Goal: Transaction & Acquisition: Download file/media

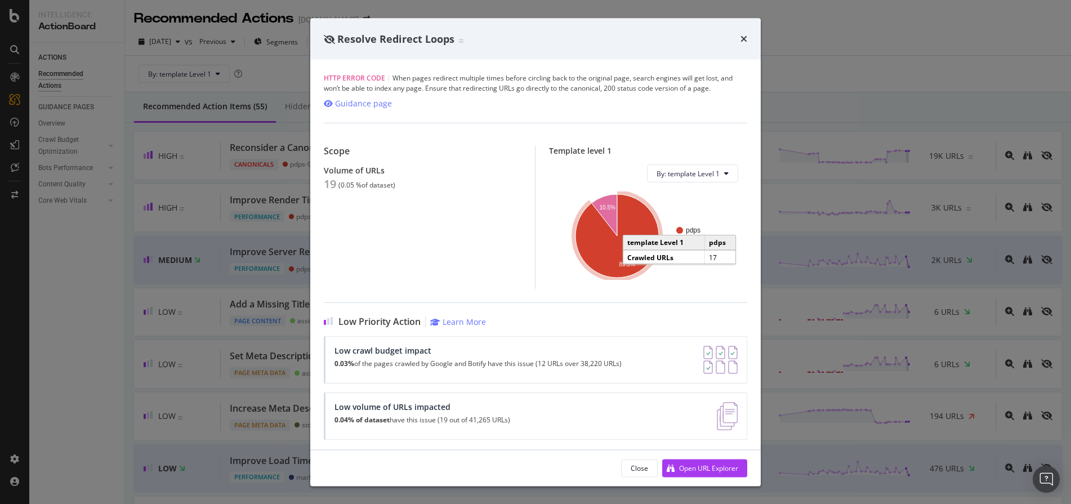
scroll to position [2067, 0]
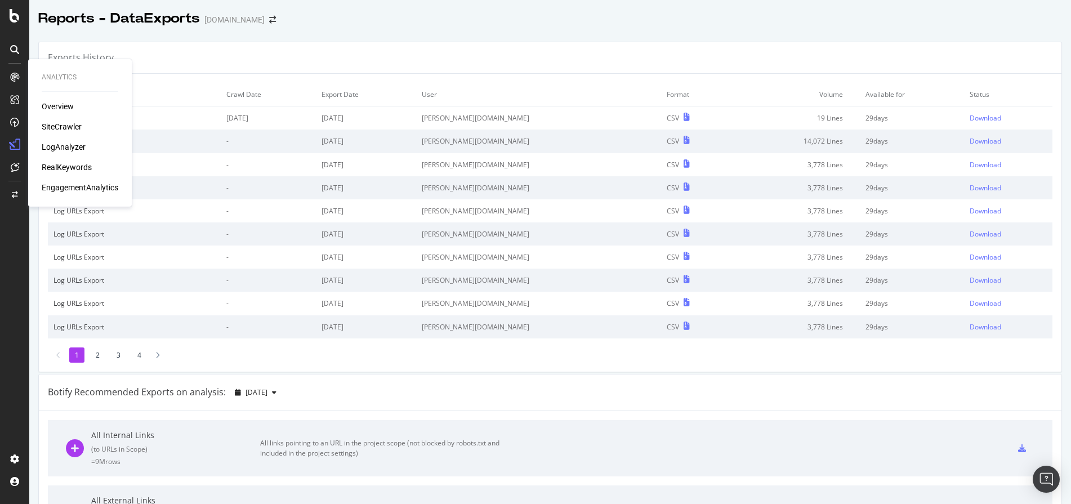
click at [73, 127] on div "SiteCrawler" at bounding box center [62, 126] width 40 height 11
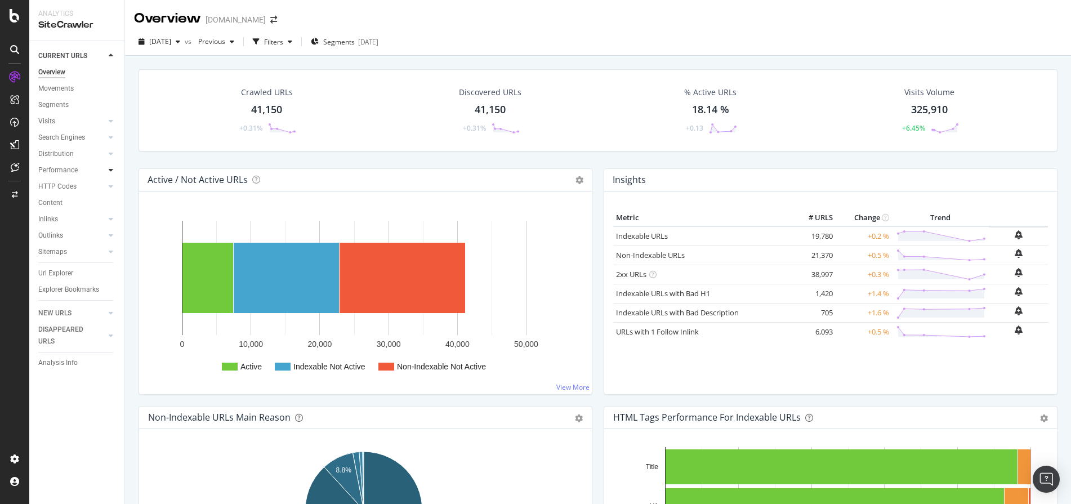
click at [111, 169] on icon at bounding box center [111, 170] width 5 height 7
click at [78, 199] on link "Segments" at bounding box center [79, 203] width 73 height 12
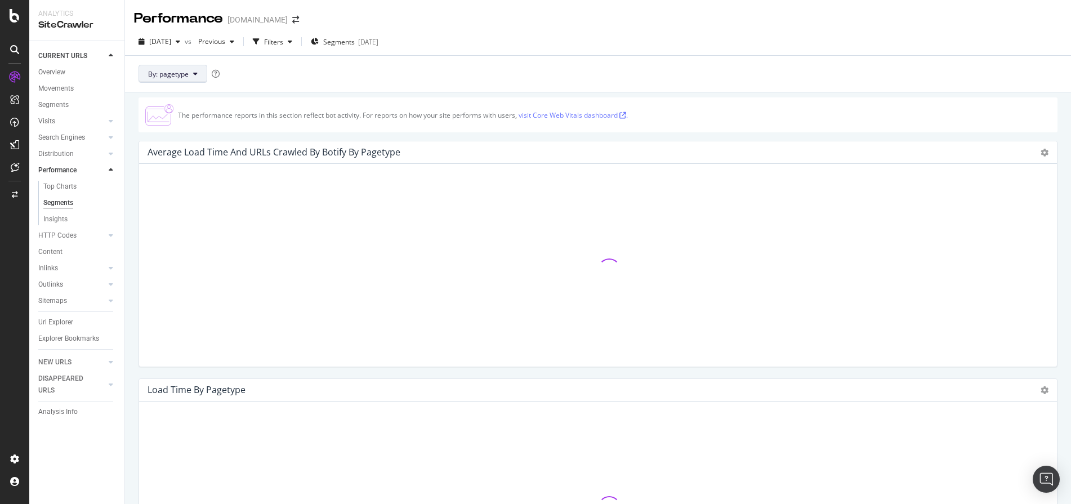
click at [195, 70] on icon at bounding box center [195, 73] width 5 height 7
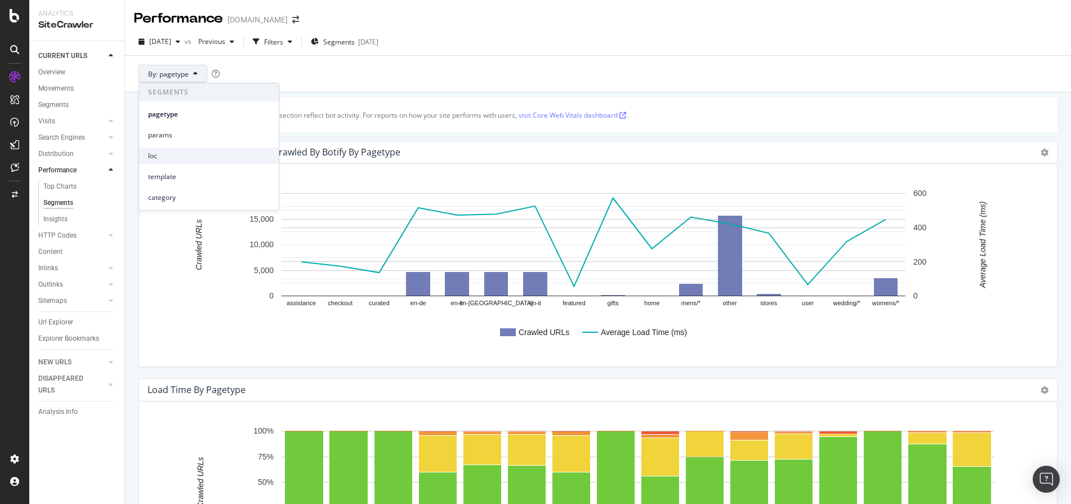
click at [176, 154] on span "loc" at bounding box center [209, 156] width 122 height 10
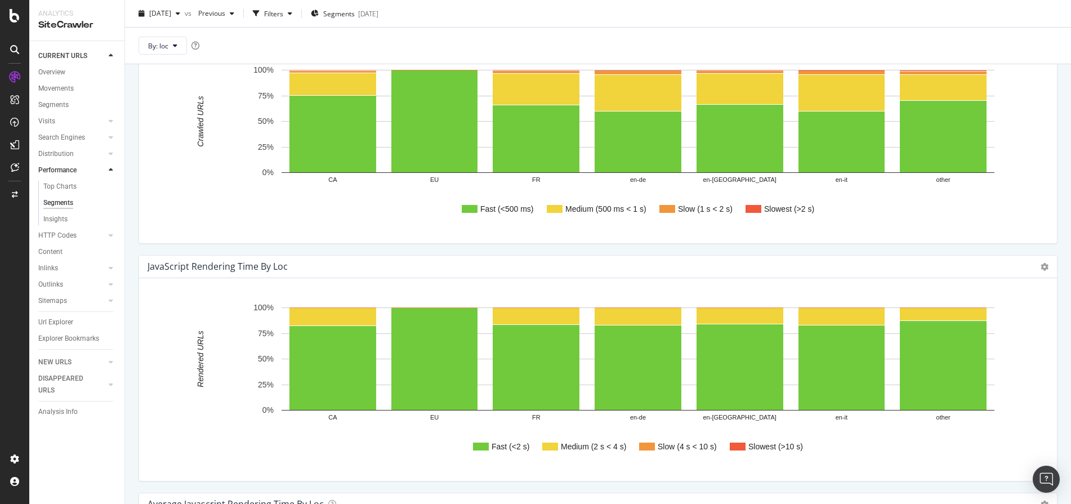
scroll to position [343, 0]
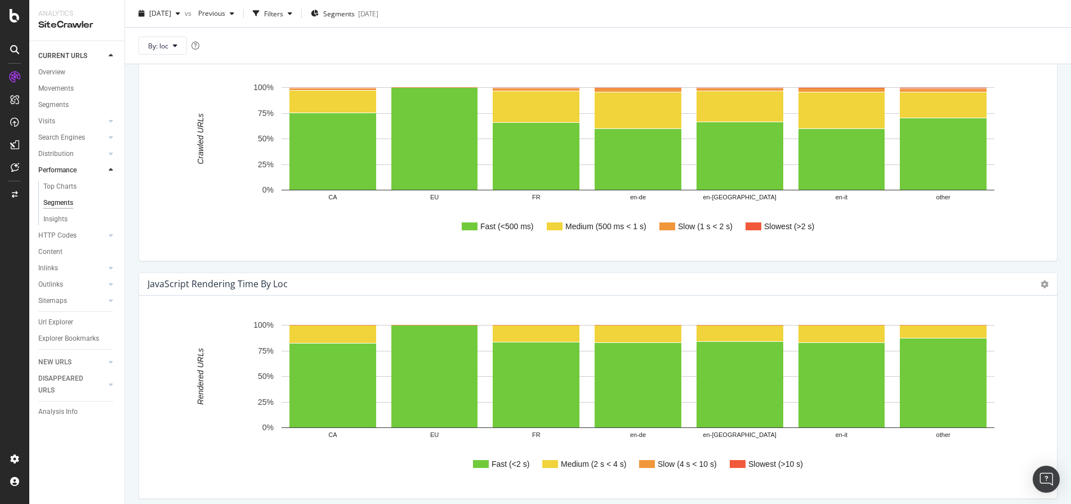
drag, startPoint x: 74, startPoint y: 234, endPoint x: 100, endPoint y: 233, distance: 25.4
click at [74, 234] on div "HTTP Codes" at bounding box center [57, 236] width 38 height 12
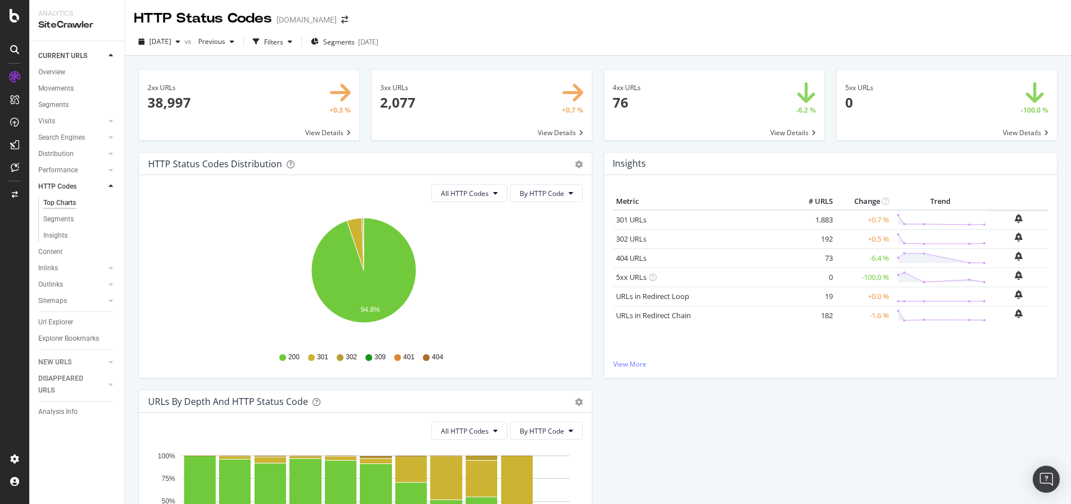
scroll to position [163, 0]
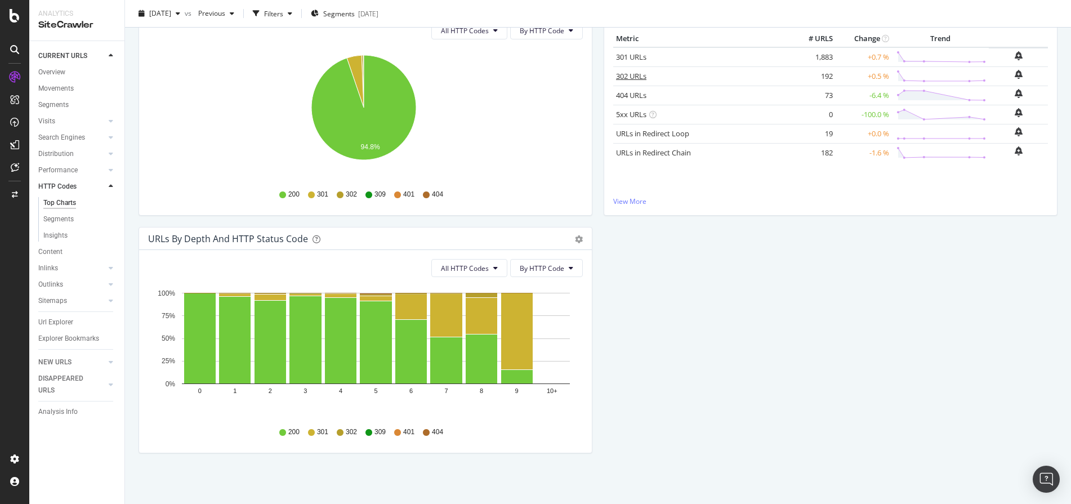
click at [631, 74] on link "302 URLs" at bounding box center [631, 76] width 30 height 10
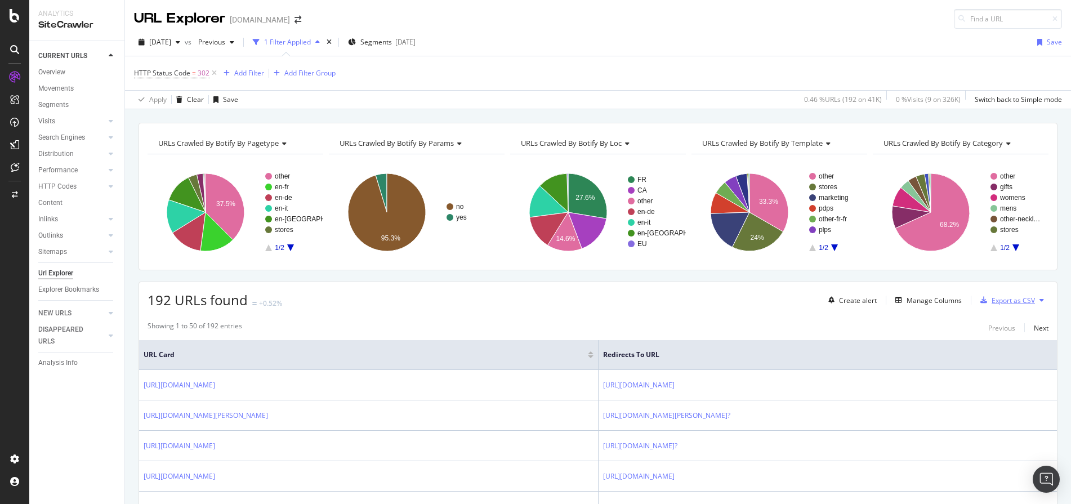
click at [1010, 300] on div "Export as CSV" at bounding box center [1013, 301] width 43 height 10
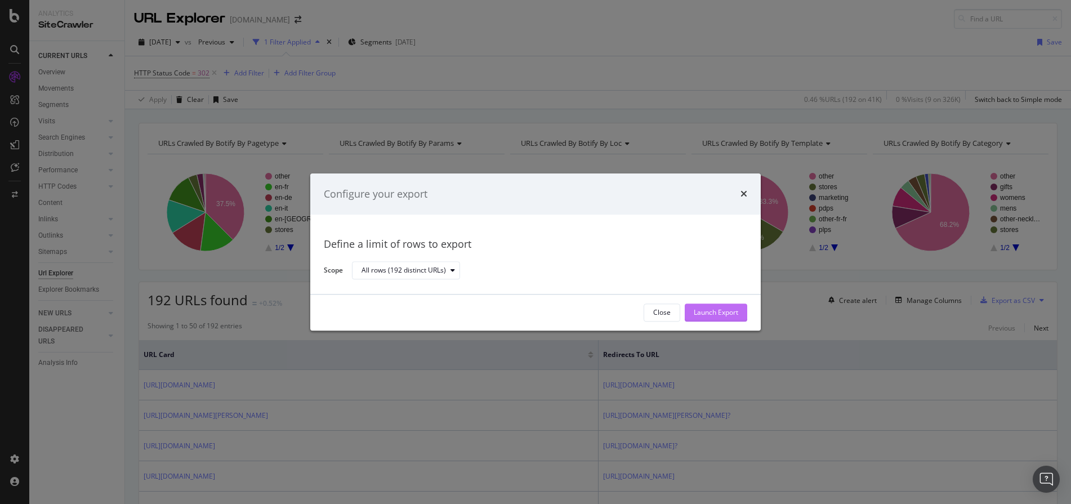
click at [720, 313] on div "Launch Export" at bounding box center [716, 313] width 44 height 10
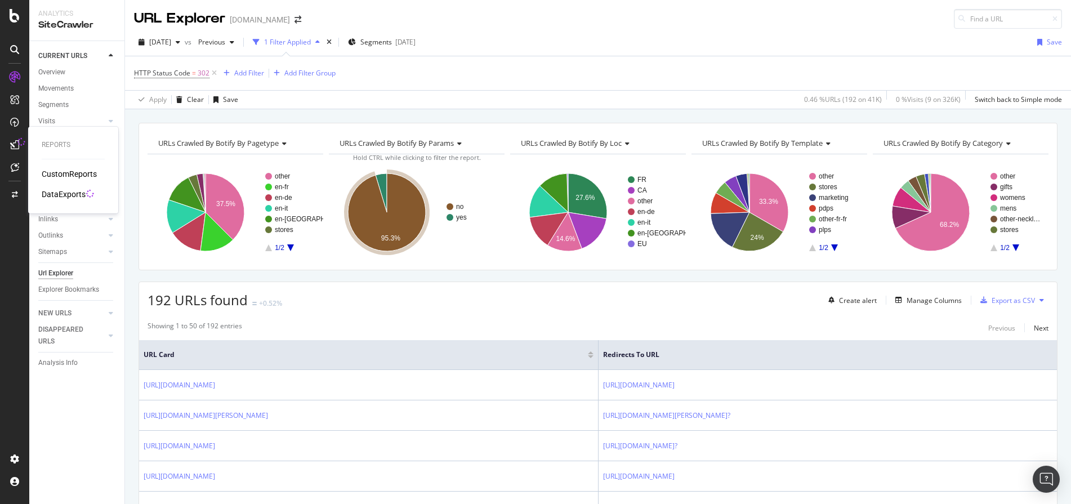
drag, startPoint x: 63, startPoint y: 190, endPoint x: 106, endPoint y: 180, distance: 44.5
click at [63, 190] on div "DataExports" at bounding box center [64, 194] width 44 height 11
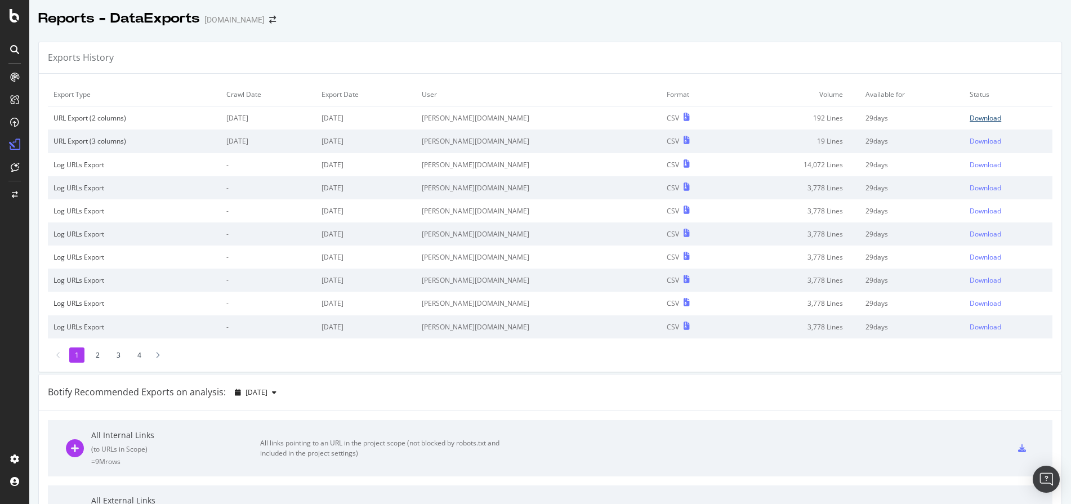
click at [970, 116] on div "Download" at bounding box center [986, 118] width 32 height 10
